Goal: Find specific page/section: Find specific page/section

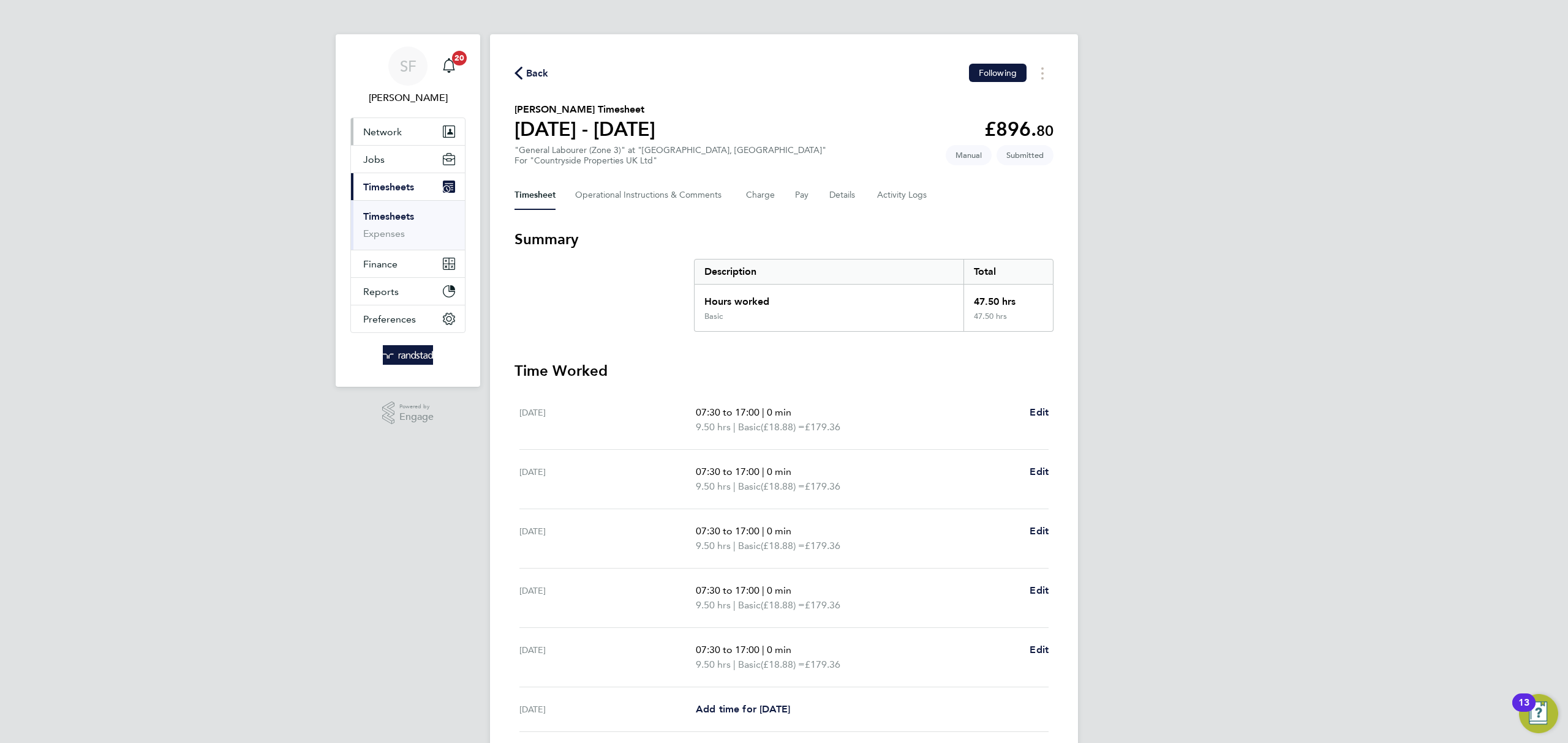
click at [393, 137] on span "Network" at bounding box center [382, 132] width 39 height 12
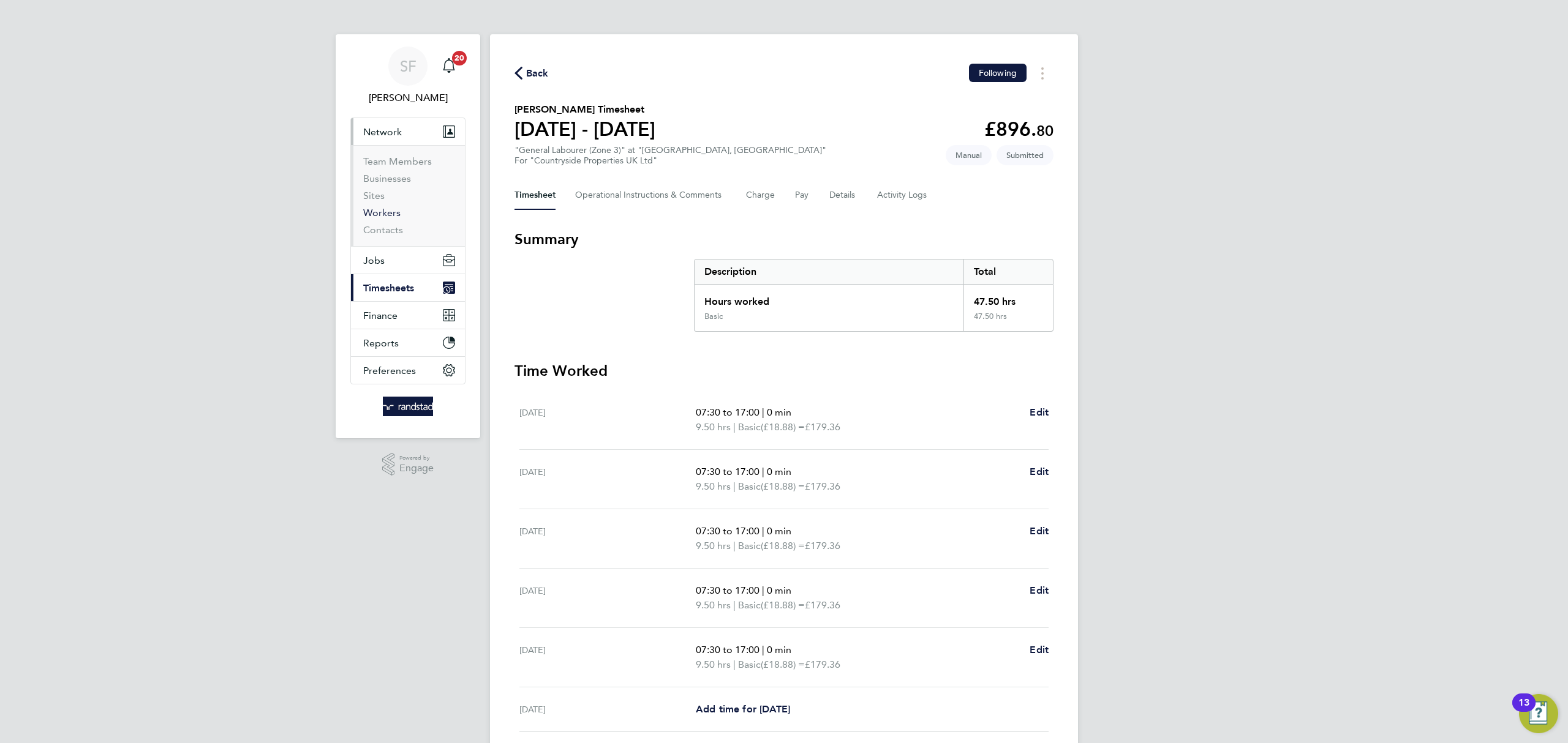
click at [388, 209] on link "Workers" at bounding box center [381, 213] width 38 height 12
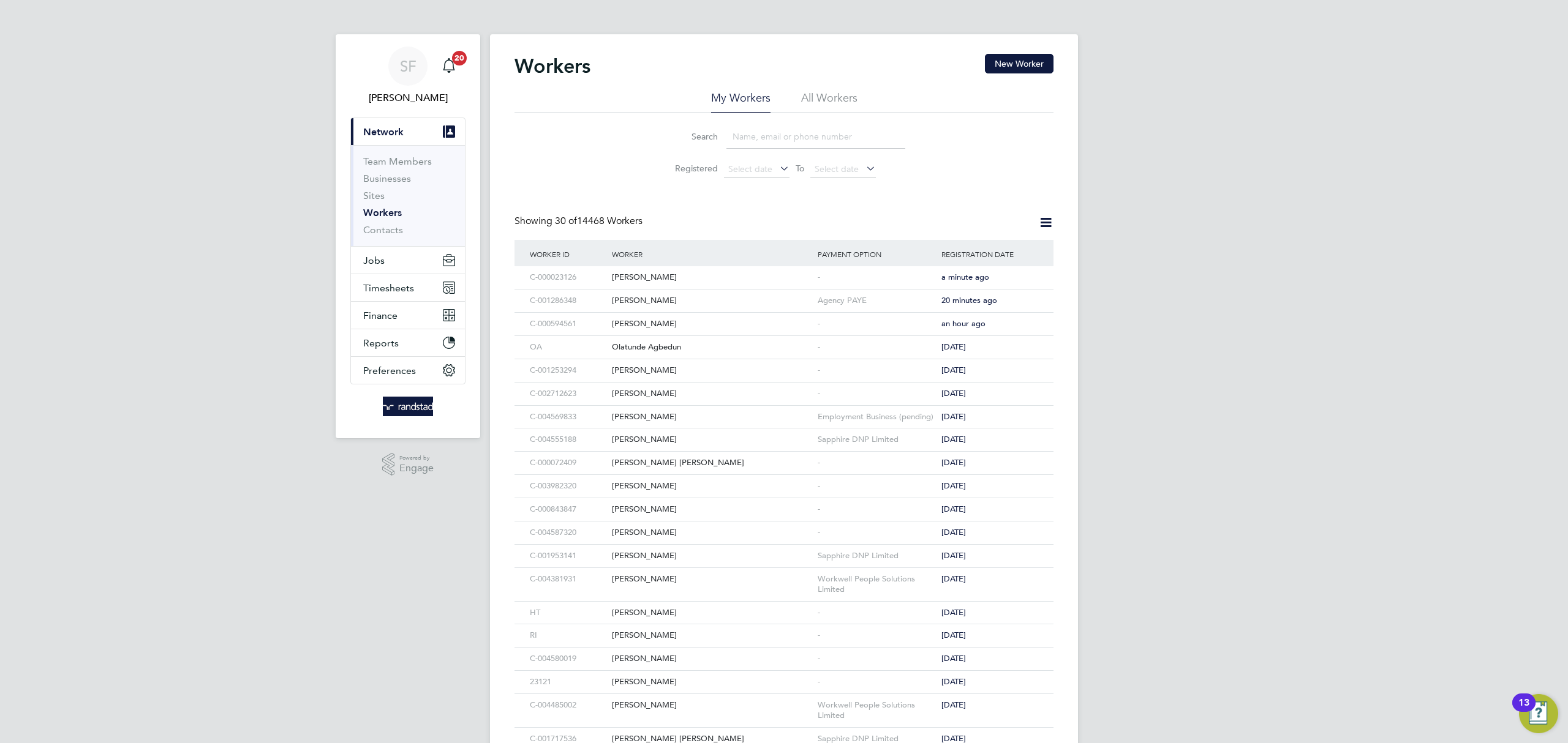
click at [743, 137] on input at bounding box center [815, 137] width 179 height 23
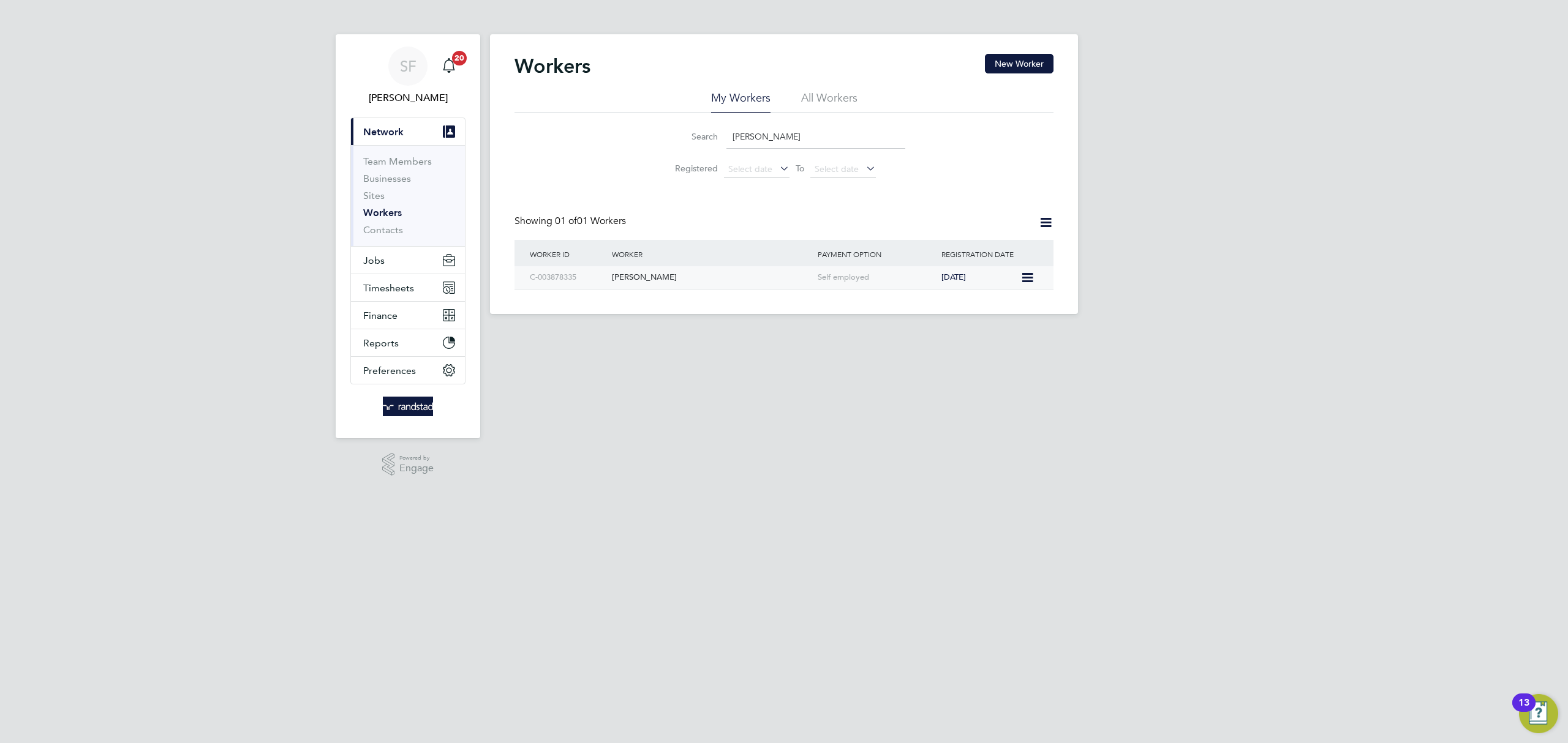
type input "[PERSON_NAME]"
click at [906, 280] on div "Self employed" at bounding box center [877, 277] width 124 height 23
